Goal: Transaction & Acquisition: Obtain resource

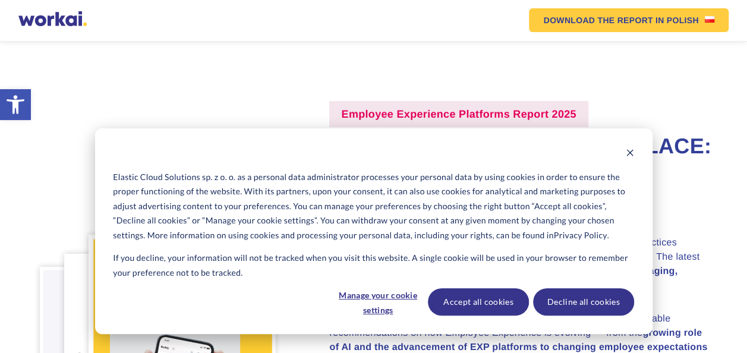
scroll to position [297, 0]
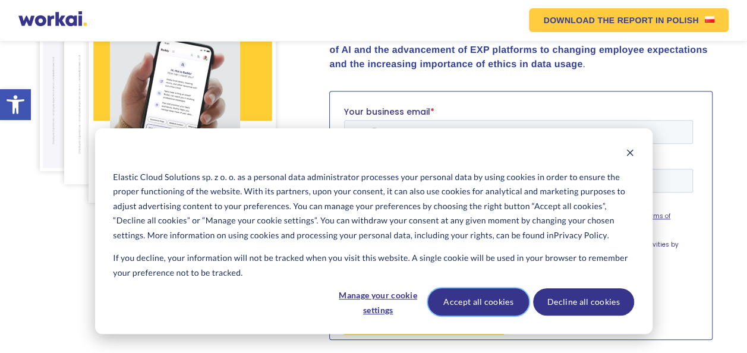
click at [475, 307] on button "Accept all cookies" at bounding box center [478, 301] width 101 height 27
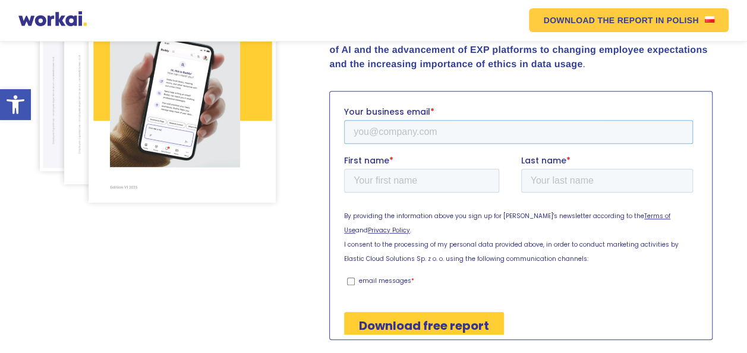
click at [422, 125] on input "Your business email *" at bounding box center [518, 131] width 349 height 24
type input "[EMAIL_ADDRESS][PERSON_NAME][DOMAIN_NAME]"
click at [383, 184] on input "First name *" at bounding box center [421, 180] width 155 height 24
type input "[DEMOGRAPHIC_DATA]"
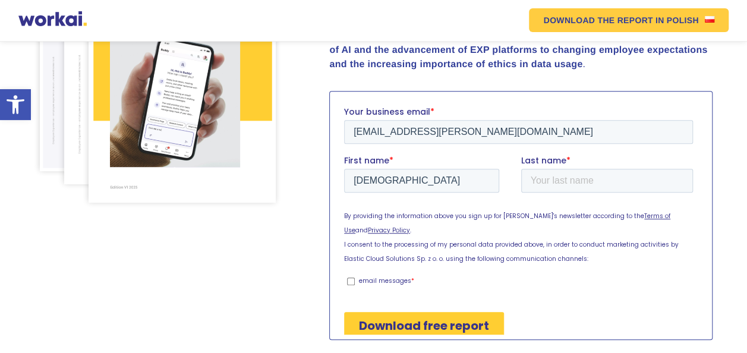
click at [555, 198] on fieldset "First name * [PERSON_NAME] Last name *" at bounding box center [521, 178] width 354 height 49
click at [559, 186] on input "Last name *" at bounding box center [607, 180] width 172 height 24
type input "[PERSON_NAME]"
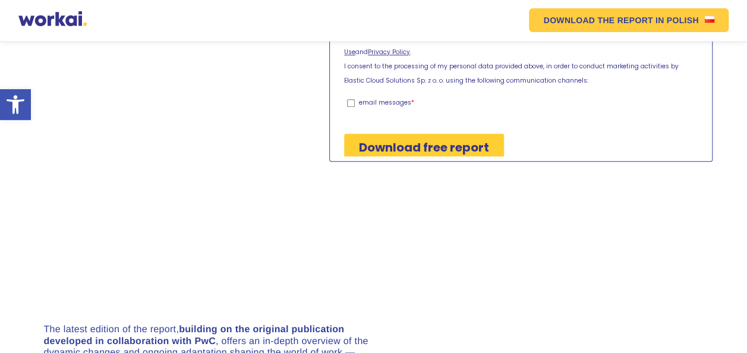
click at [360, 98] on p "email messages" at bounding box center [385, 102] width 52 height 9
click at [355, 99] on input "email messages *" at bounding box center [351, 103] width 8 height 8
checkbox input "true"
drag, startPoint x: 399, startPoint y: 137, endPoint x: 399, endPoint y: 200, distance: 62.4
click at [399, 182] on html "Your business email * rasayani.kamat@pubmatic.com First name * Rasayani Last na…" at bounding box center [521, 55] width 354 height 254
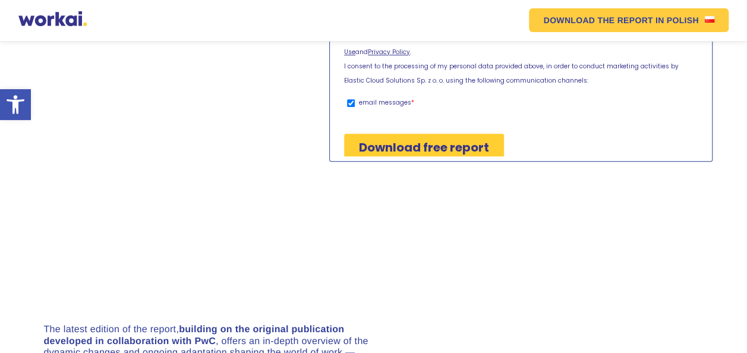
click at [412, 140] on input "Download free report" at bounding box center [424, 147] width 160 height 27
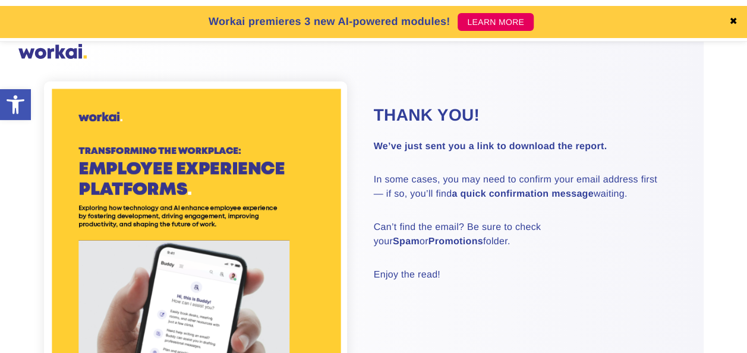
click at [122, 227] on img at bounding box center [196, 296] width 304 height 430
